Goal: Transaction & Acquisition: Register for event/course

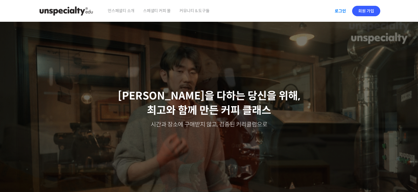
click at [343, 16] on link "로그인" at bounding box center [340, 10] width 18 height 13
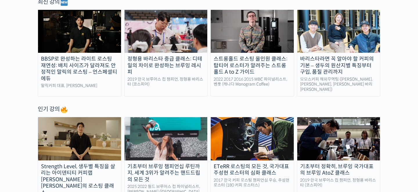
scroll to position [217, 0]
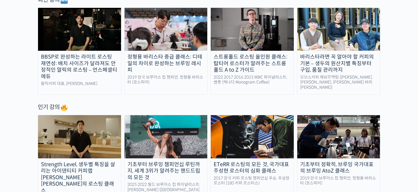
click at [181, 61] on div "정형용 바리스타 중급 클래스: 디테일의 차이로 완성하는 브루잉 레시피" at bounding box center [165, 64] width 83 height 20
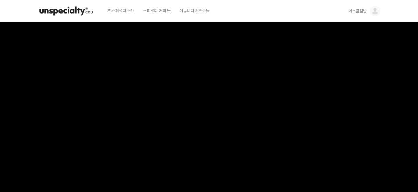
scroll to position [198, 0]
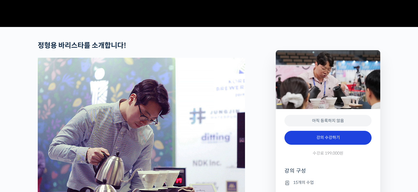
click at [330, 145] on link "강의 수강하기" at bounding box center [327, 138] width 87 height 14
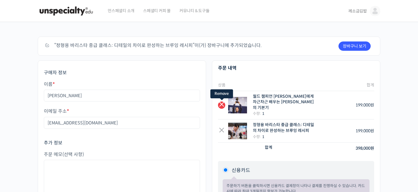
click at [218, 102] on link "×" at bounding box center [221, 105] width 7 height 7
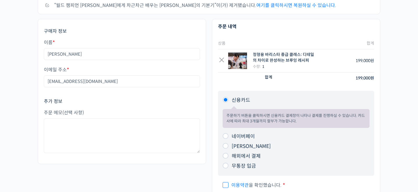
scroll to position [63, 0]
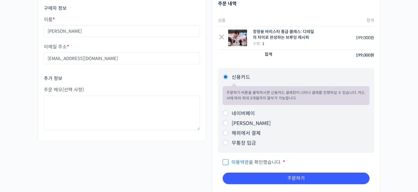
click at [225, 160] on input "이용약관 을 확인했습니다. *" at bounding box center [225, 160] width 4 height 4
checkbox input "true"
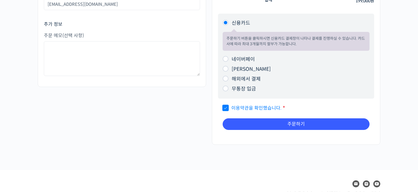
scroll to position [114, 0]
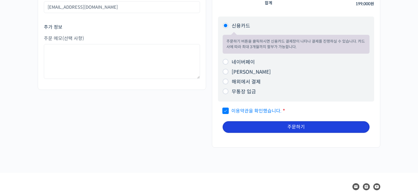
click at [248, 125] on button "주문하기" at bounding box center [296, 127] width 147 height 12
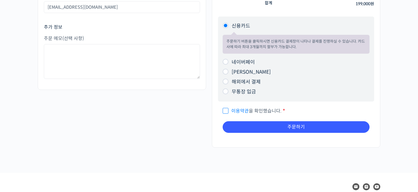
click at [238, 92] on label "무통장 입금" at bounding box center [244, 92] width 24 height 6
click at [228, 92] on input "무통장 입금" at bounding box center [226, 91] width 6 height 6
radio input "true"
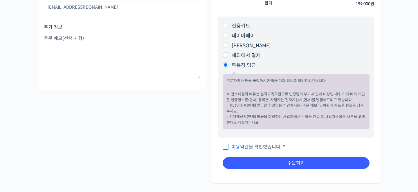
click at [261, 146] on span "이용약관 을 확인했습니다." at bounding box center [252, 147] width 59 height 6
click at [226, 146] on input "이용약관 을 확인했습니다. *" at bounding box center [225, 144] width 4 height 4
checkbox input "true"
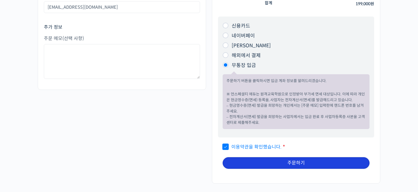
click at [261, 162] on button "주문하기" at bounding box center [296, 163] width 147 height 12
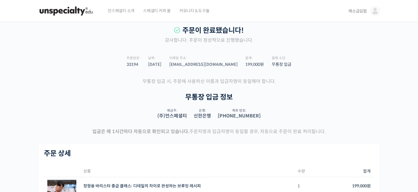
click at [355, 15] on link "께소금김밥" at bounding box center [364, 11] width 32 height 22
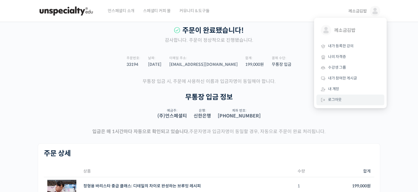
click at [337, 104] on link "로그아웃" at bounding box center [350, 100] width 68 height 11
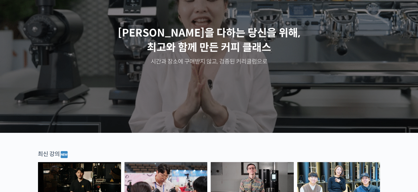
scroll to position [162, 0]
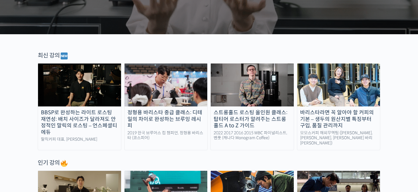
click at [166, 84] on img at bounding box center [165, 85] width 83 height 43
